Goal: Task Accomplishment & Management: Use online tool/utility

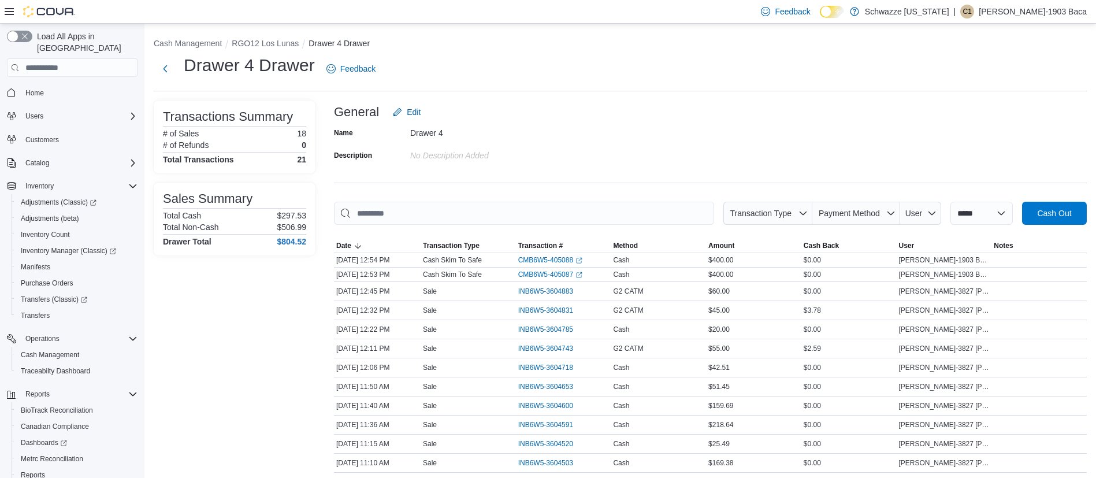
scroll to position [49, 0]
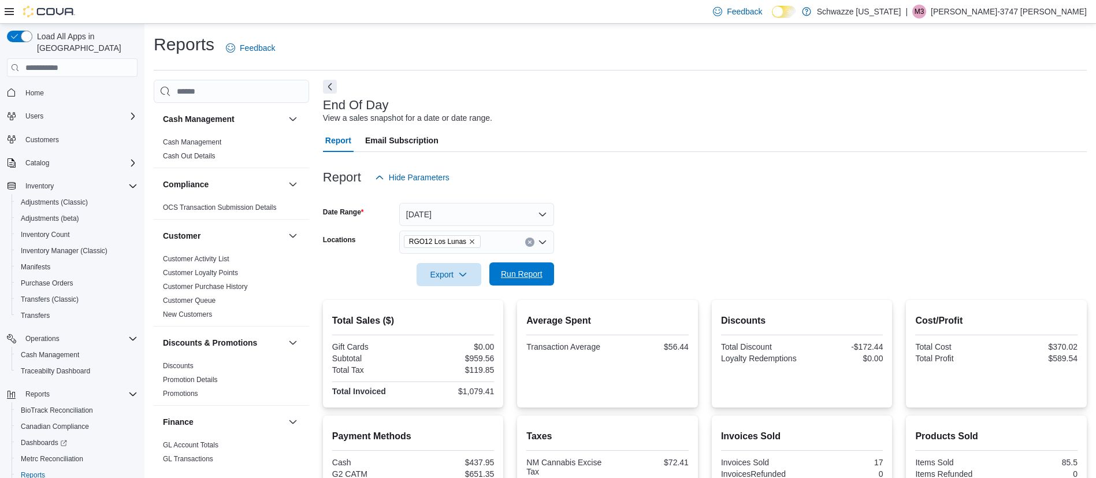
click at [535, 268] on span "Run Report" at bounding box center [521, 273] width 51 height 23
click at [525, 281] on span "Run Report" at bounding box center [521, 273] width 51 height 23
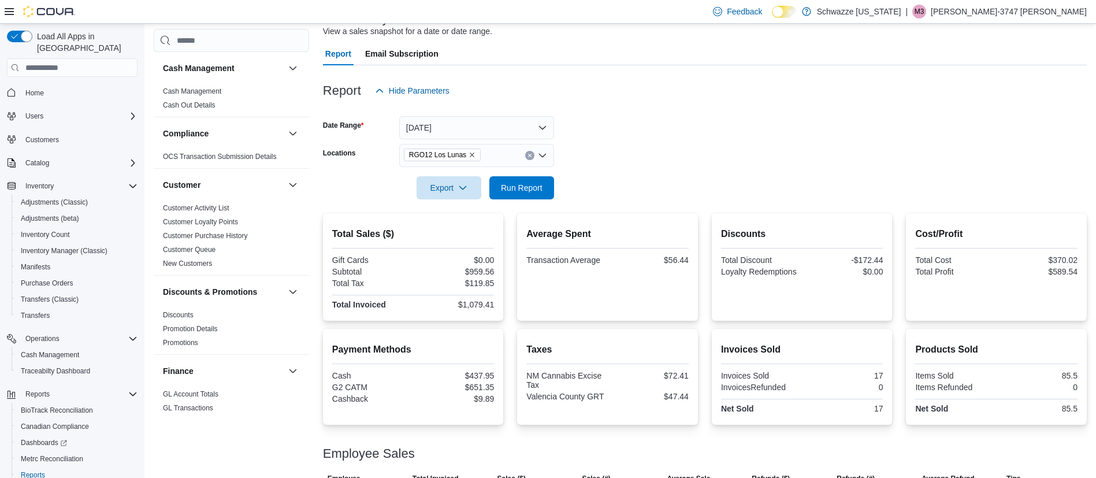
scroll to position [168, 0]
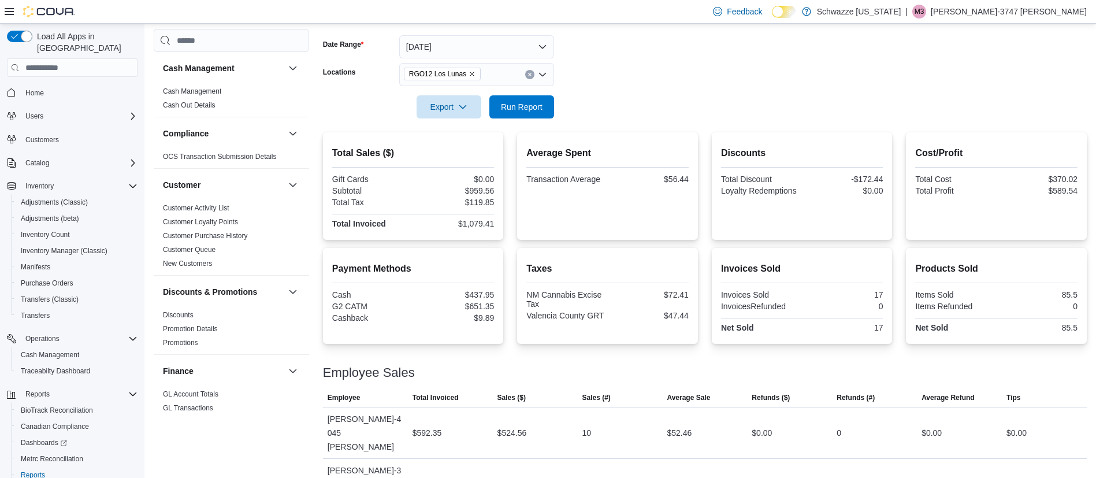
drag, startPoint x: 562, startPoint y: 142, endPoint x: 1044, endPoint y: 100, distance: 483.3
click at [1044, 100] on form "Date Range [DATE] Locations RGO12 Los Lunas Export Run Report" at bounding box center [705, 69] width 764 height 97
click at [469, 75] on icon "Remove RGO12 Los Lunas from selection in this group" at bounding box center [472, 74] width 7 height 7
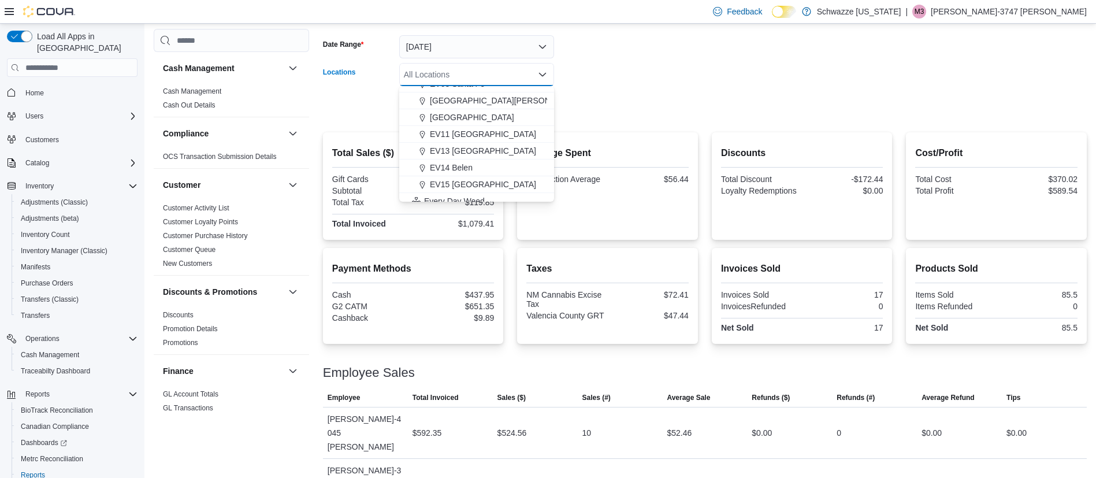
scroll to position [173, 0]
click at [466, 160] on span "EV14 Belen" at bounding box center [451, 156] width 43 height 12
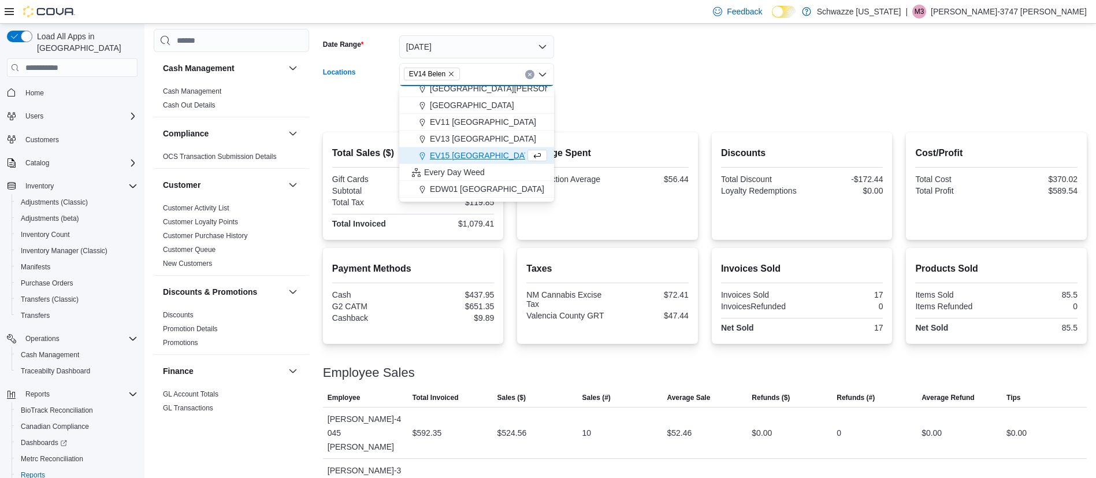
click at [605, 103] on form "Date Range [DATE] Locations EV14 [GEOGRAPHIC_DATA] Combo box. Selected. EV14 Be…" at bounding box center [705, 69] width 764 height 97
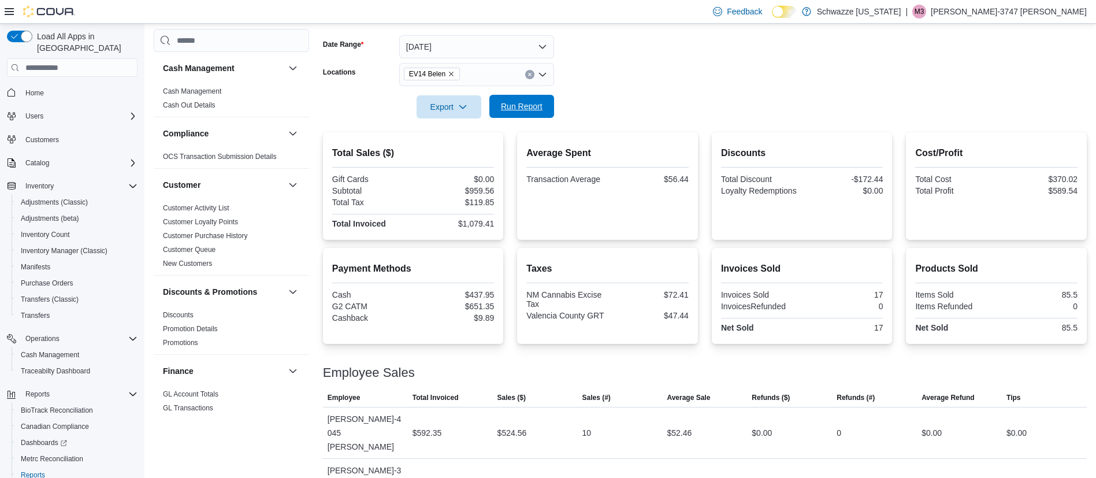
click at [517, 110] on span "Run Report" at bounding box center [522, 107] width 42 height 12
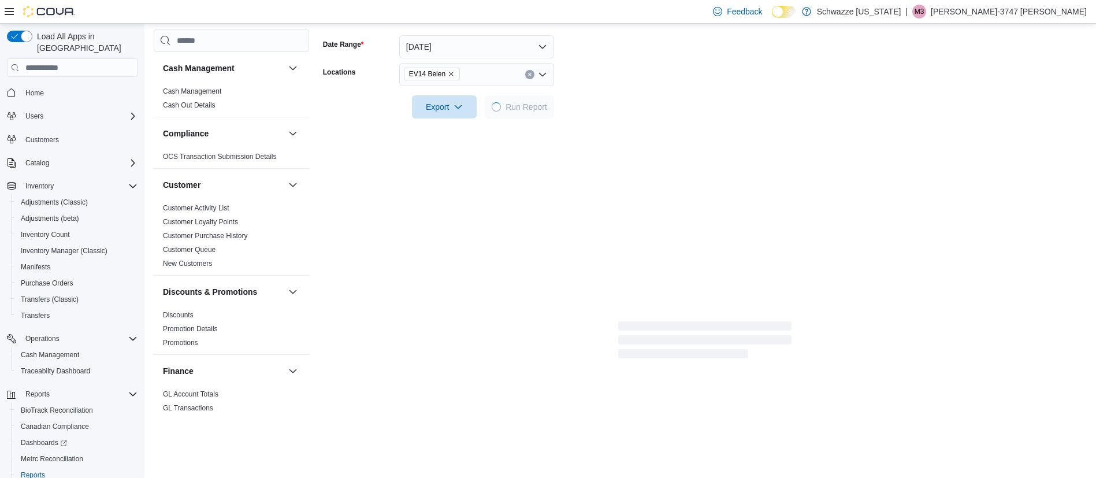
scroll to position [130, 0]
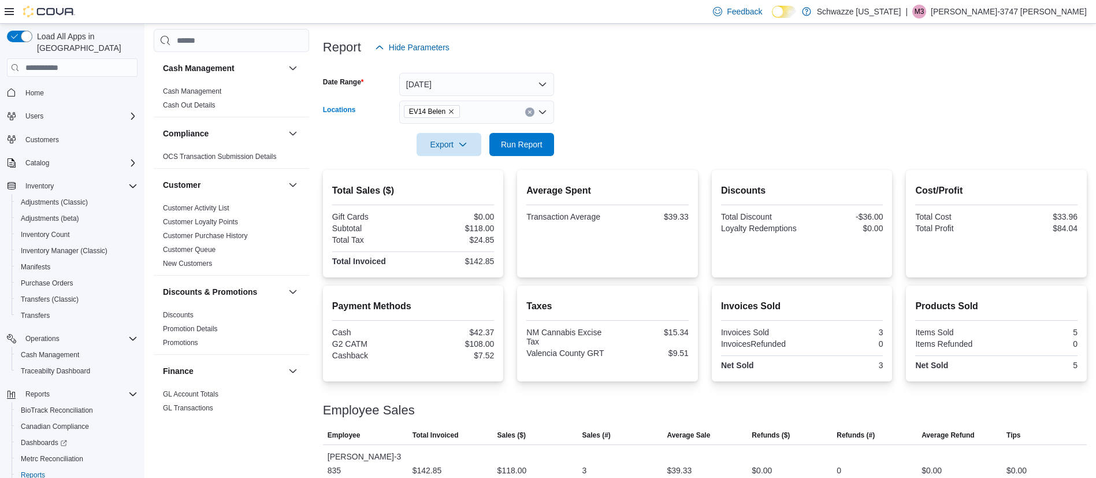
click at [448, 109] on icon "Remove EV14 Belen from selection in this group" at bounding box center [451, 111] width 7 height 7
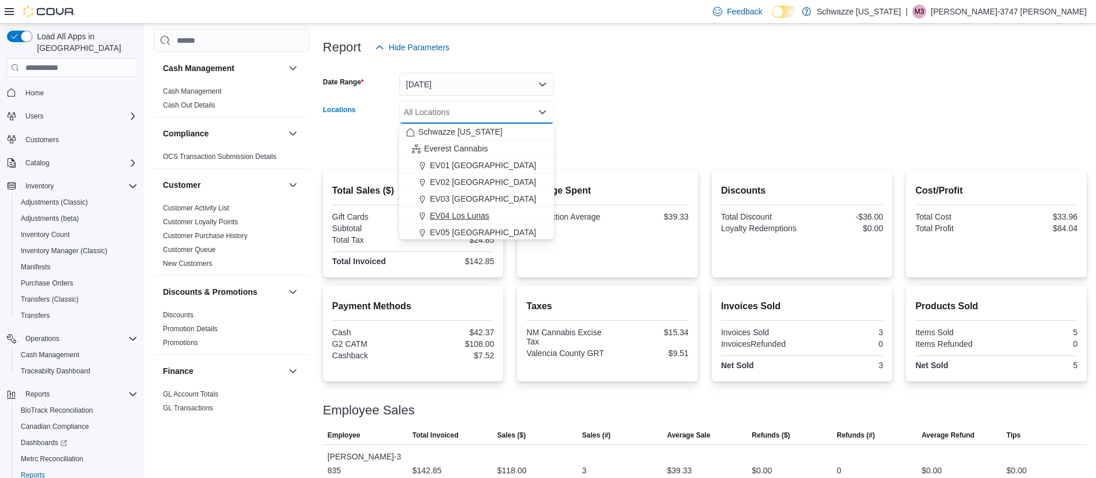
click at [448, 213] on span "EV04 Los Lunas" at bounding box center [460, 216] width 60 height 12
click at [651, 163] on div at bounding box center [705, 163] width 764 height 14
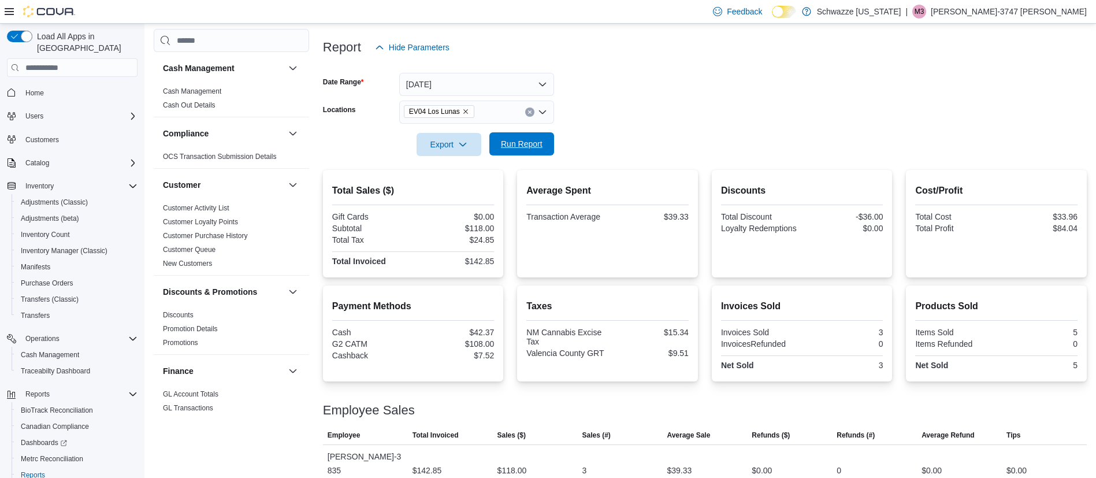
click at [547, 145] on button "Run Report" at bounding box center [521, 143] width 65 height 23
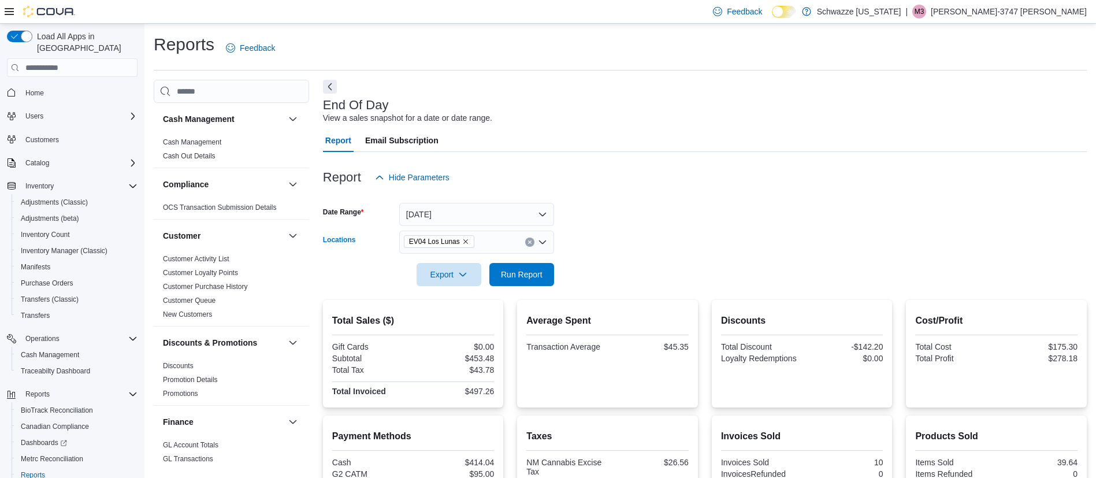
click at [463, 243] on icon "Remove EV04 Los Lunas from selection in this group" at bounding box center [465, 241] width 7 height 7
click at [540, 240] on icon "Open list of options" at bounding box center [542, 241] width 7 height 3
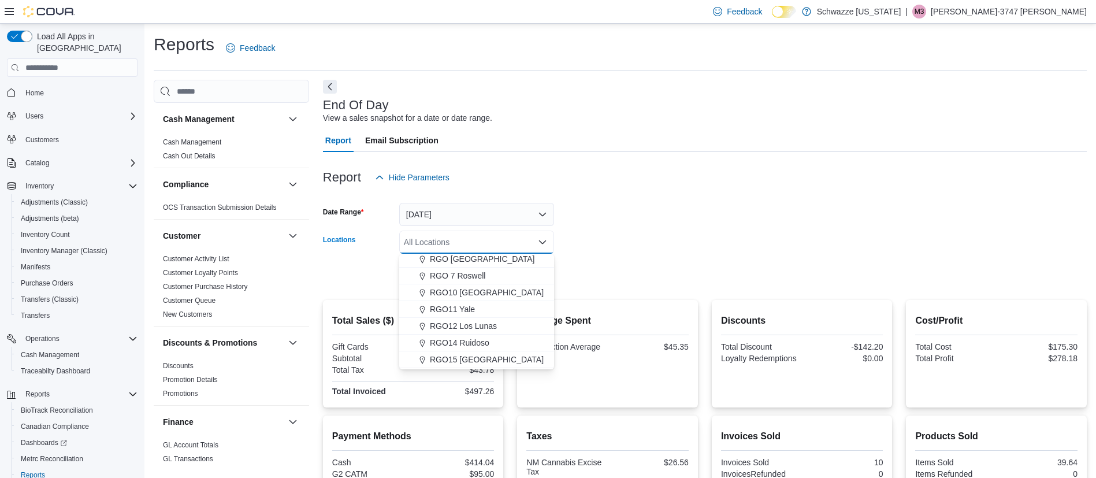
scroll to position [433, 0]
click at [457, 302] on span "RGO12 Los Lunas" at bounding box center [463, 298] width 67 height 12
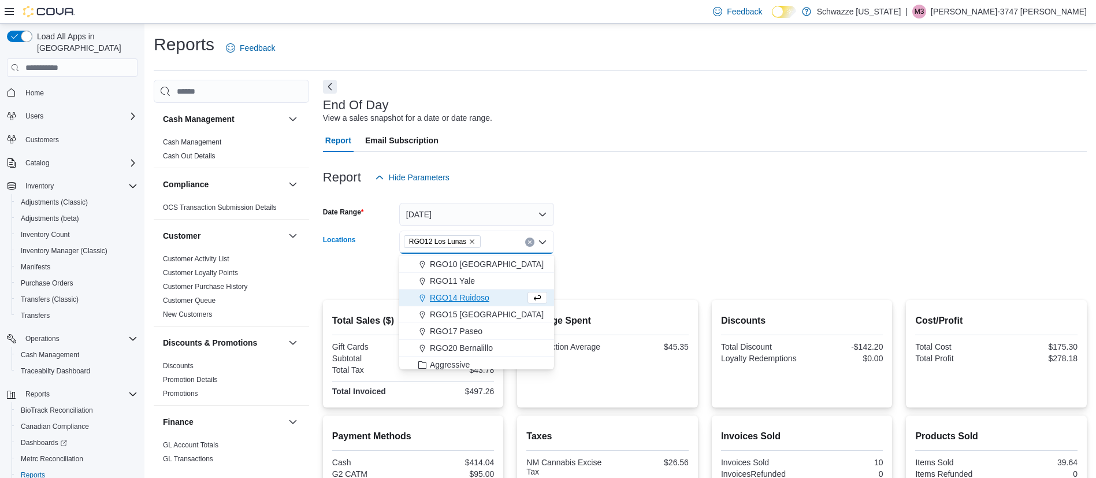
click at [740, 258] on div at bounding box center [705, 258] width 764 height 9
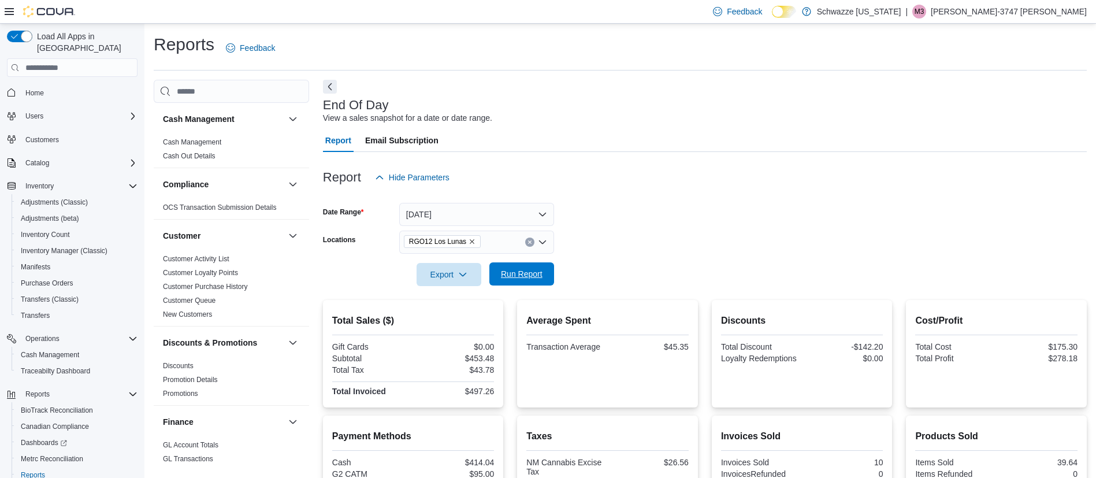
click at [518, 271] on span "Run Report" at bounding box center [522, 274] width 42 height 12
click at [531, 279] on span "Run Report" at bounding box center [522, 274] width 42 height 12
